Goal: Information Seeking & Learning: Learn about a topic

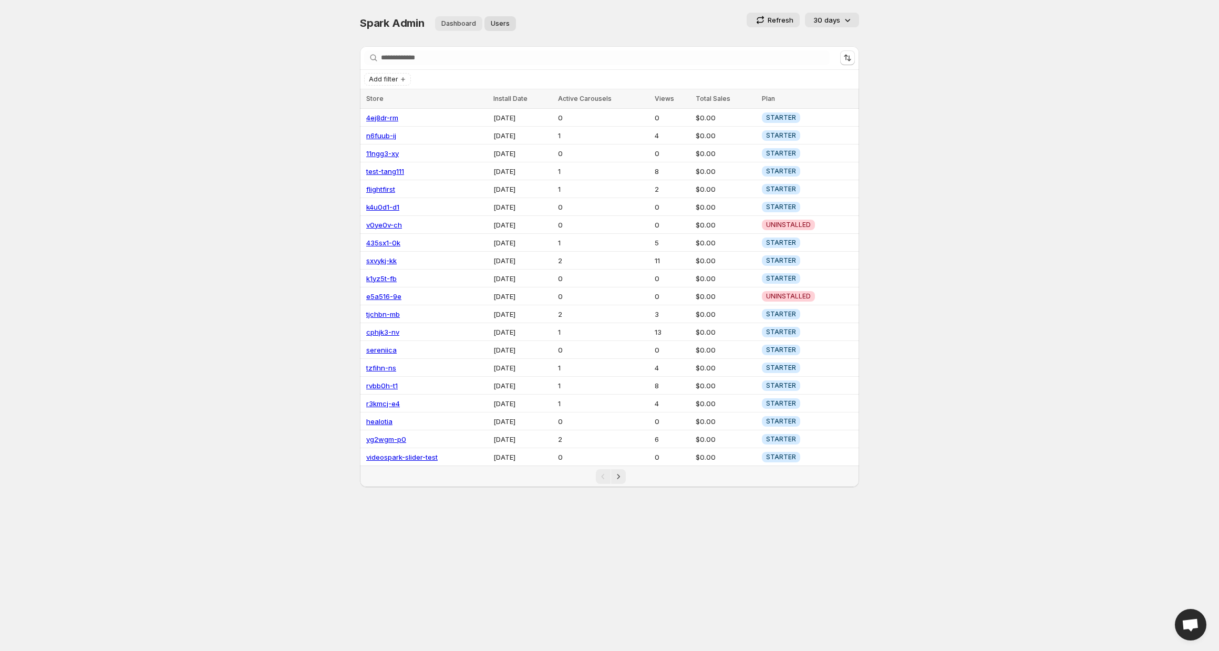
click at [457, 27] on span "Dashboard" at bounding box center [458, 23] width 35 height 8
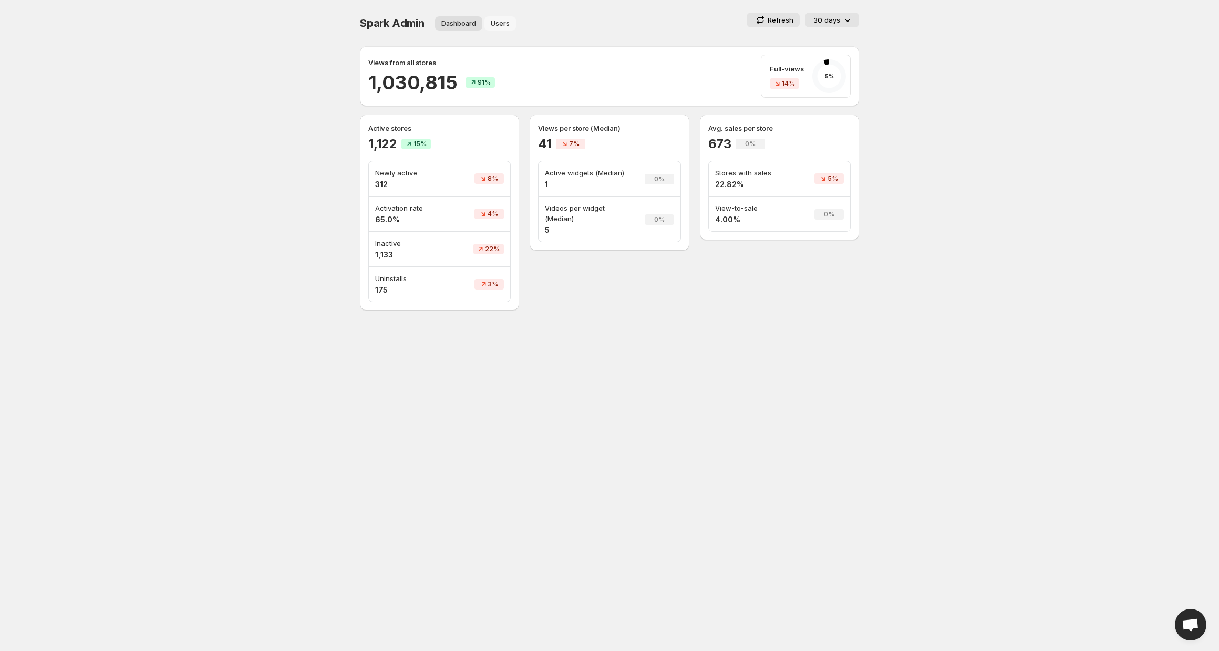
click at [503, 24] on span "Users" at bounding box center [500, 23] width 19 height 8
click at [446, 26] on span "Dashboard" at bounding box center [458, 23] width 35 height 8
click at [838, 18] on p "30 days" at bounding box center [826, 20] width 27 height 11
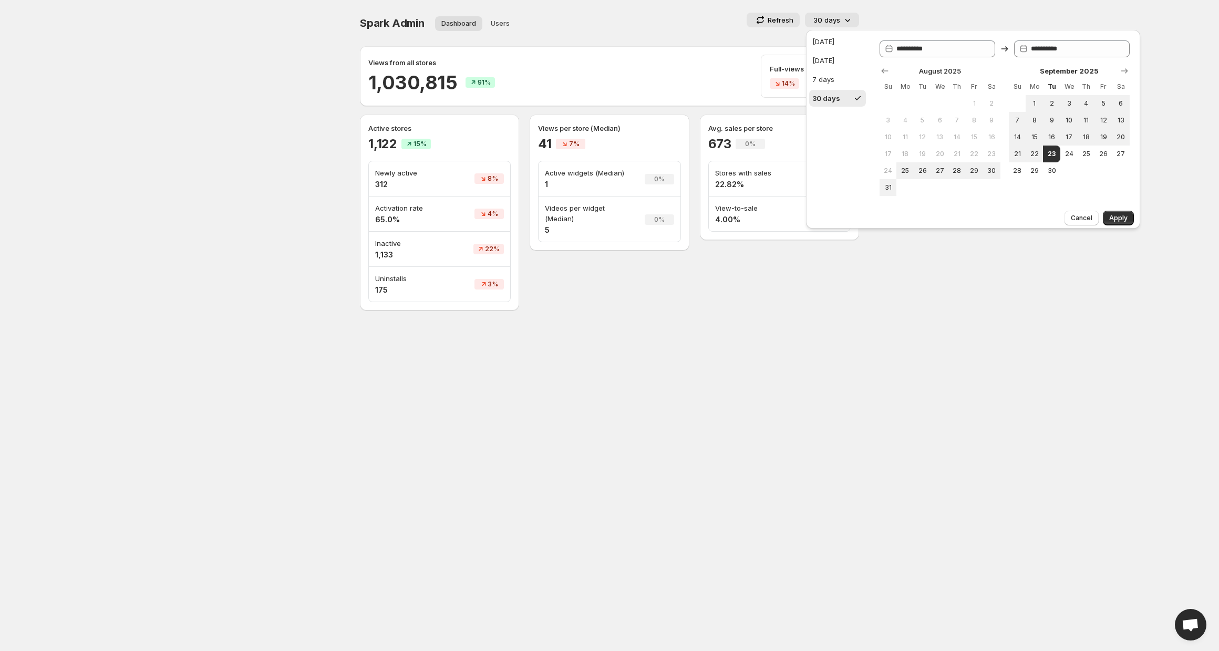
click at [948, 8] on body "**********" at bounding box center [609, 325] width 1219 height 651
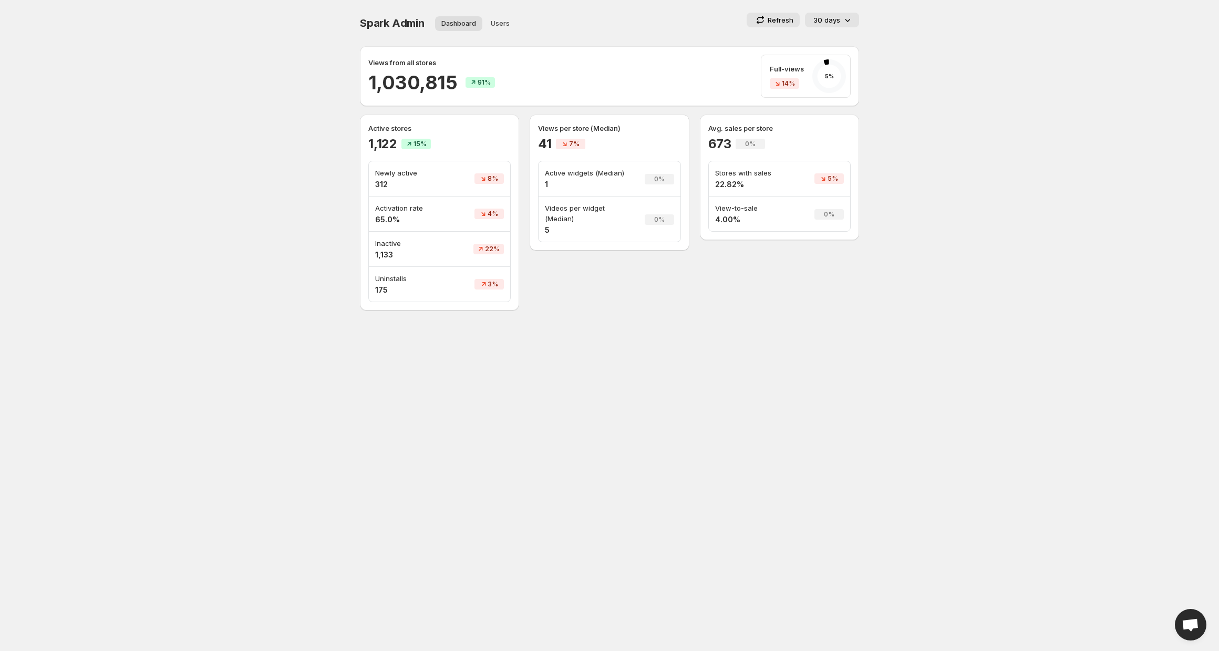
click at [856, 21] on button "30 days" at bounding box center [832, 20] width 54 height 15
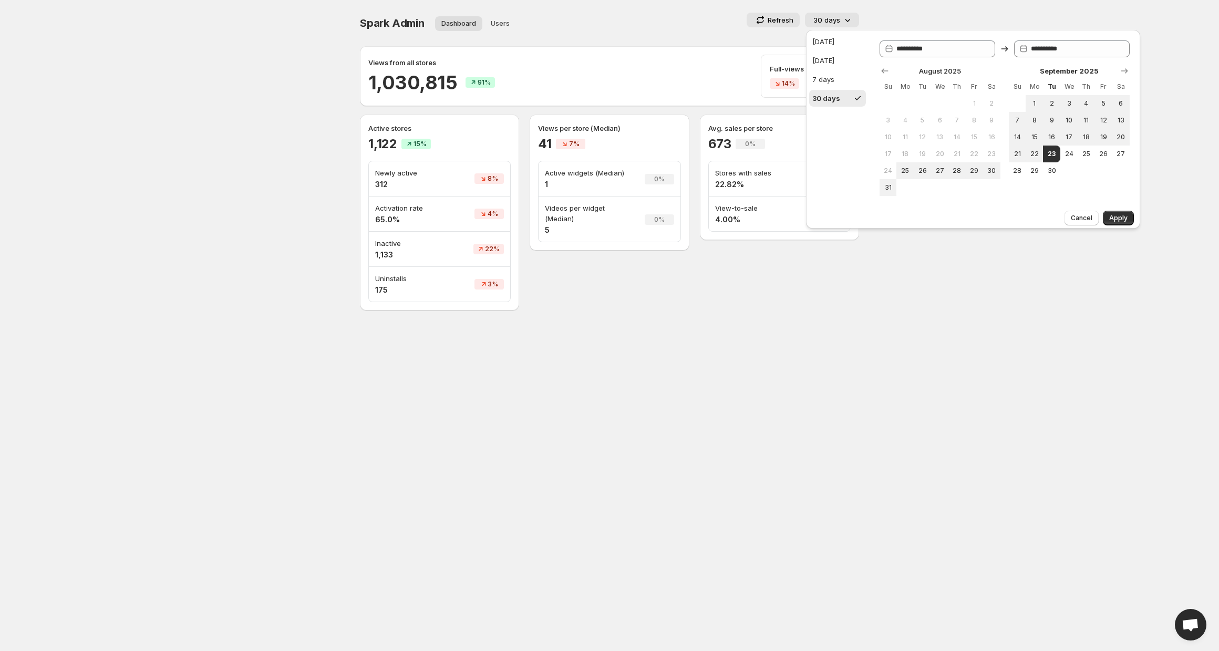
click at [615, 51] on div "Views from all stores 1,030,815 91% Full-views 14% 5 %" at bounding box center [609, 76] width 499 height 60
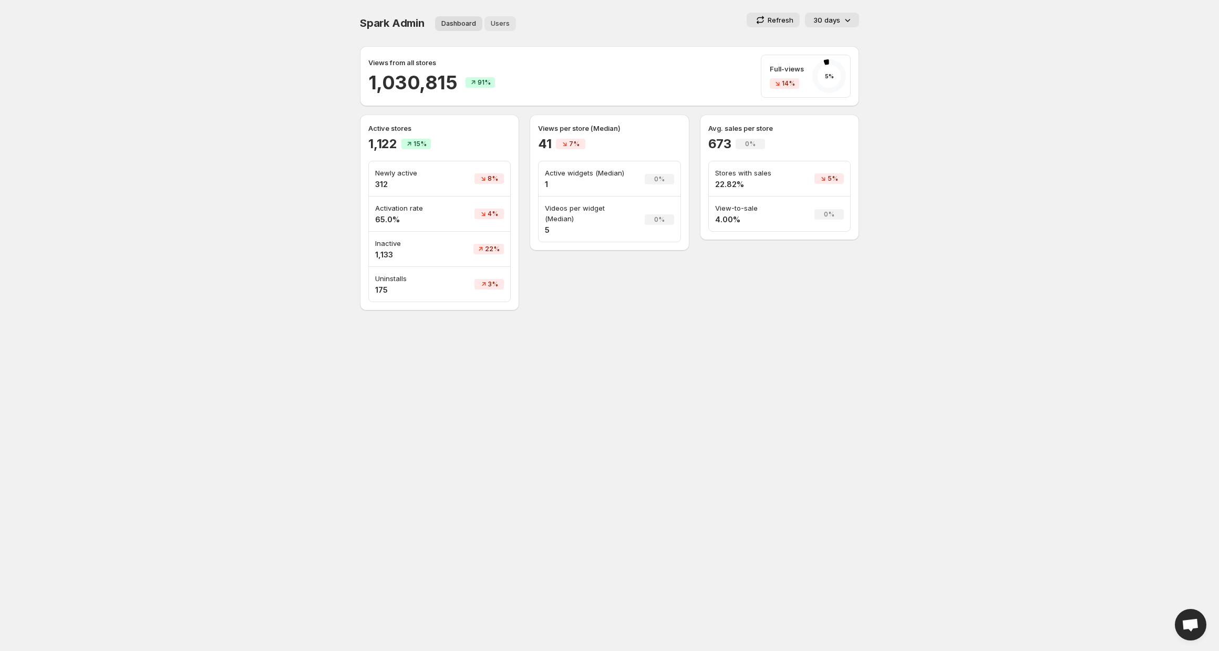
click at [507, 25] on button "Users" at bounding box center [500, 23] width 32 height 15
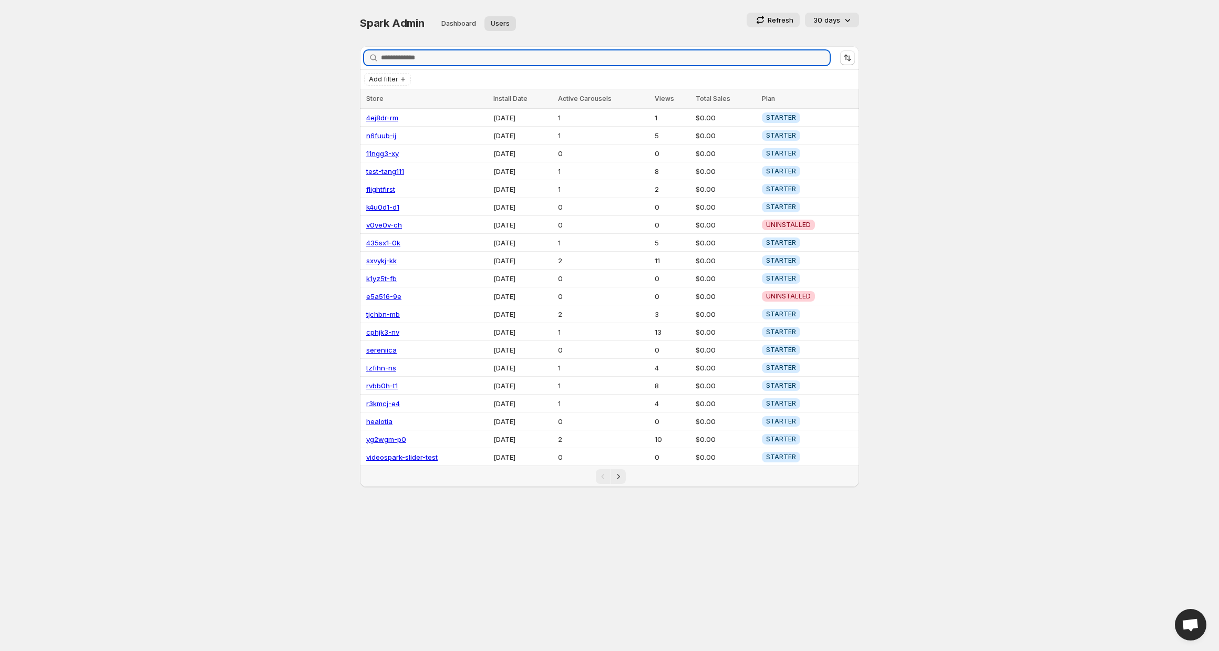
click at [619, 14] on div "Refresh 30 days" at bounding box center [720, 20] width 277 height 15
